Goal: Find specific page/section: Find specific page/section

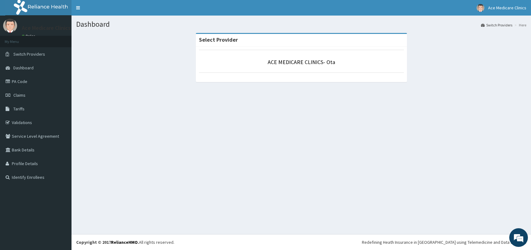
click at [41, 70] on link "Dashboard" at bounding box center [36, 68] width 72 height 14
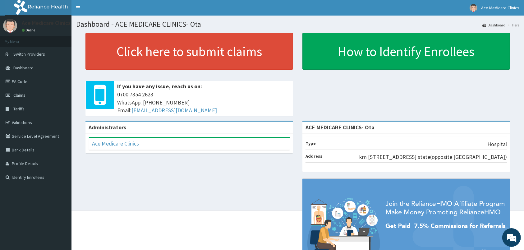
click at [304, 72] on div "Click here to submit claims If you have any issue, reach us on: [PHONE_NUMBER] …" at bounding box center [297, 77] width 443 height 88
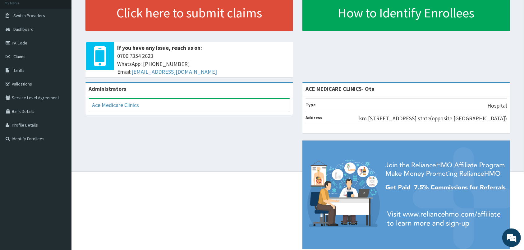
scroll to position [55, 0]
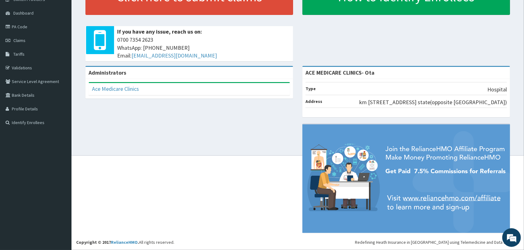
click at [269, 146] on div "Administrators Ace Medicare Clinics Full Name Ace Medicare Clinics Email Addres…" at bounding box center [297, 153] width 443 height 174
